Goal: Navigation & Orientation: Go to known website

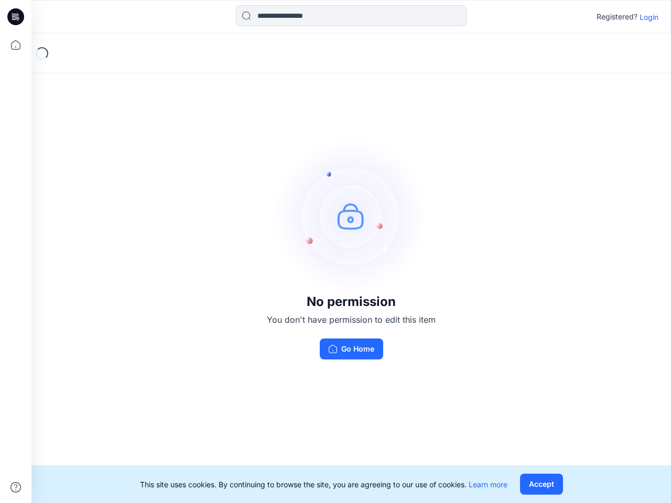
click at [335, 252] on img at bounding box center [351, 215] width 157 height 157
click at [16, 17] on icon at bounding box center [17, 17] width 4 height 1
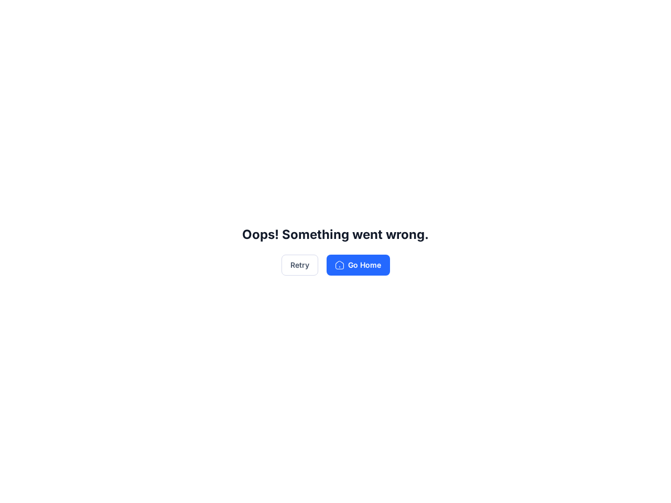
click at [16, 45] on div "Oops! Something went wrong. Retry Go Home" at bounding box center [335, 251] width 671 height 503
click at [16, 487] on div "Oops! Something went wrong. Retry Go Home" at bounding box center [335, 251] width 671 height 503
click at [351, 16] on div "Oops! Something went wrong. Retry Go Home" at bounding box center [335, 251] width 671 height 503
click at [649, 17] on div "Oops! Something went wrong. Retry Go Home" at bounding box center [335, 251] width 671 height 503
click at [541, 484] on div "Oops! Something went wrong. Retry Go Home" at bounding box center [335, 251] width 671 height 503
